Goal: Find specific page/section: Find specific page/section

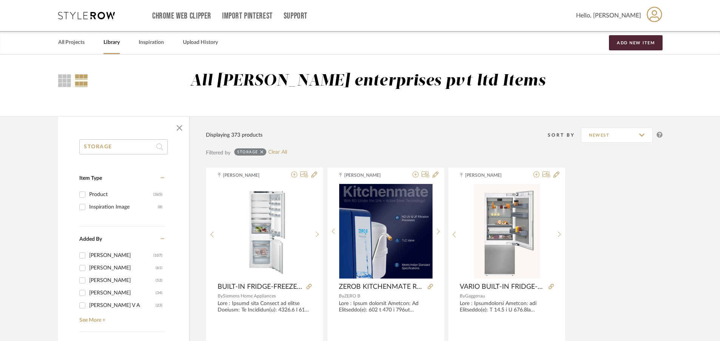
drag, startPoint x: 132, startPoint y: 146, endPoint x: 70, endPoint y: 148, distance: 62.0
type input ";"
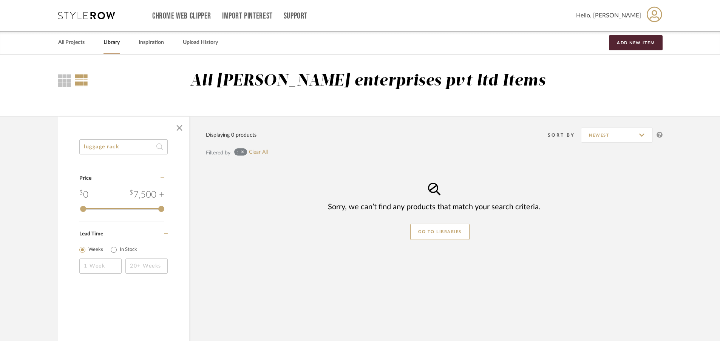
type input "luggage rack"
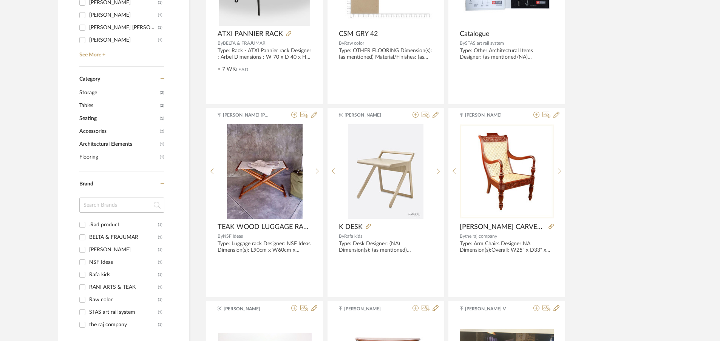
scroll to position [252, 0]
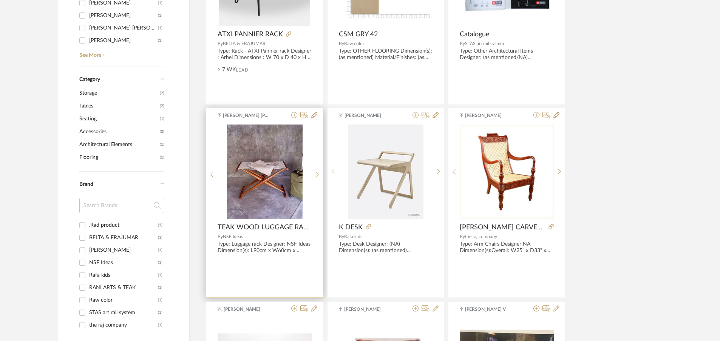
click at [316, 167] on div at bounding box center [318, 174] width 12 height 101
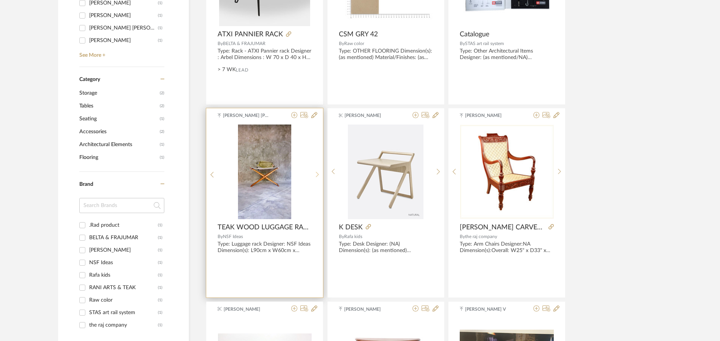
click at [316, 167] on div at bounding box center [318, 174] width 12 height 101
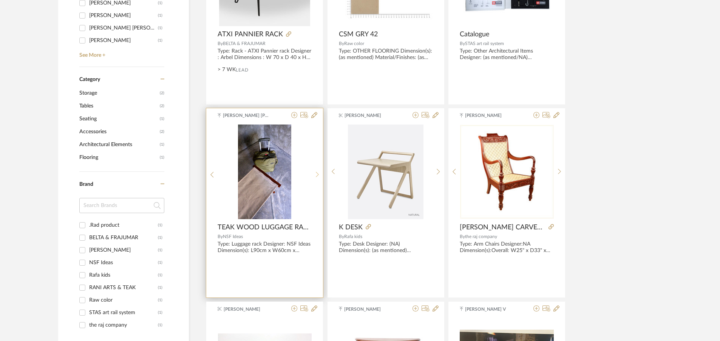
click at [316, 167] on div at bounding box center [318, 174] width 12 height 101
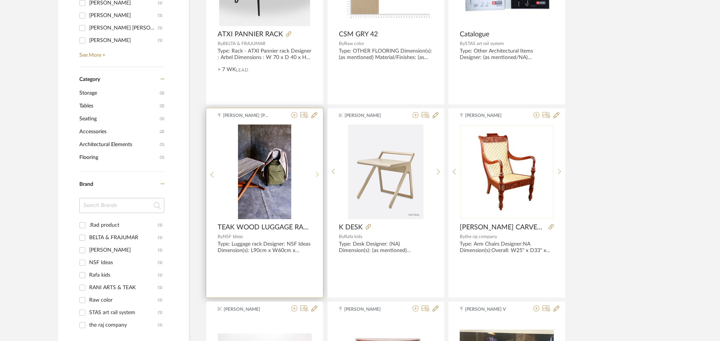
click at [316, 167] on div at bounding box center [318, 174] width 12 height 101
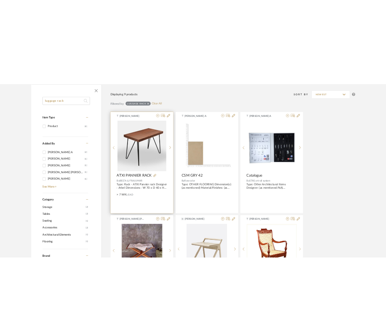
scroll to position [101, 0]
